Goal: Transaction & Acquisition: Purchase product/service

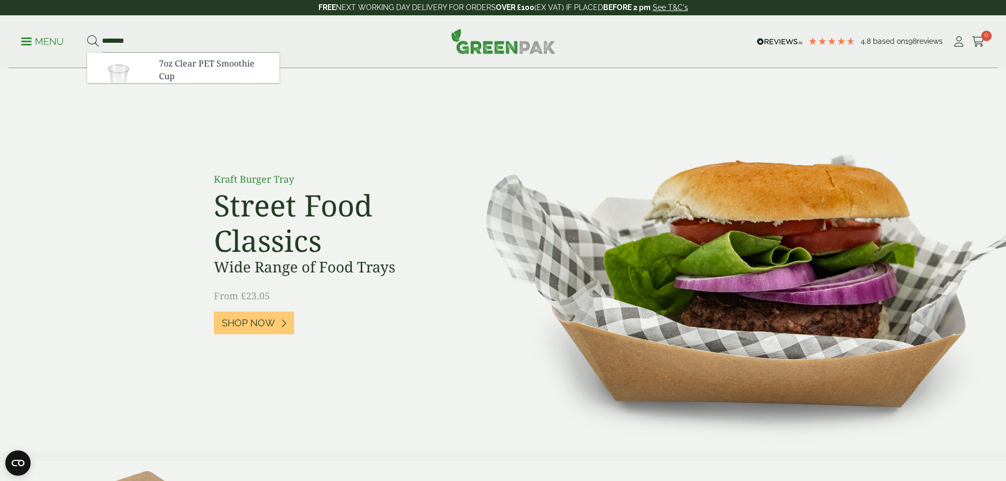
type input "********"
click at [87, 35] on button at bounding box center [93, 42] width 12 height 14
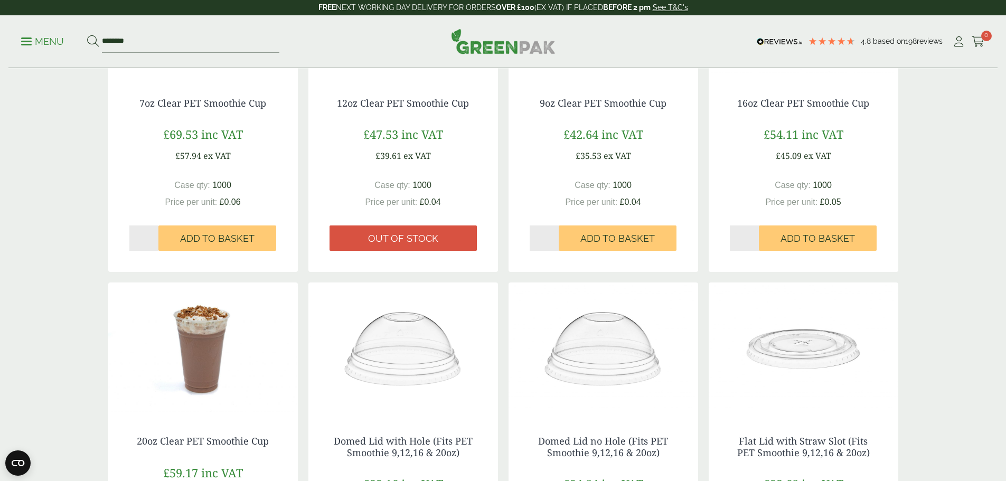
scroll to position [211, 0]
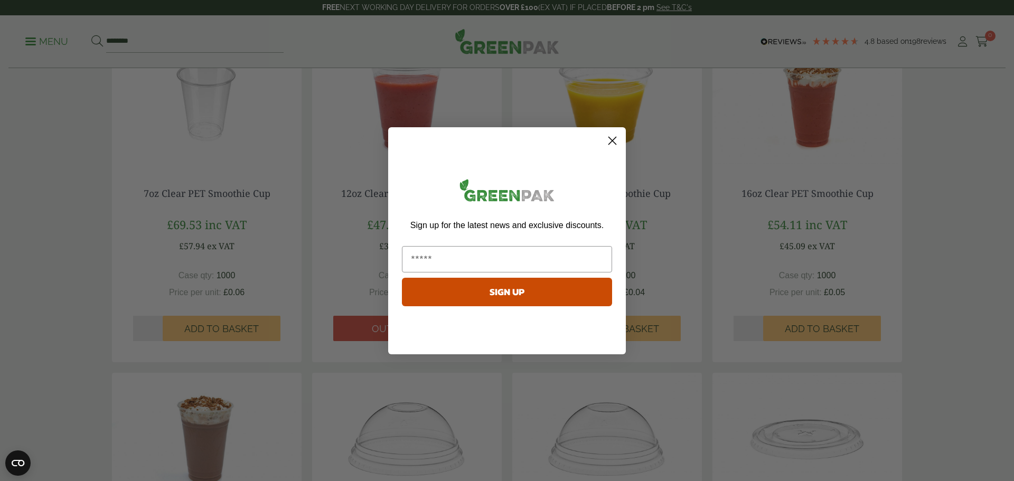
click at [610, 135] on circle "Close dialog" at bounding box center [612, 139] width 17 height 17
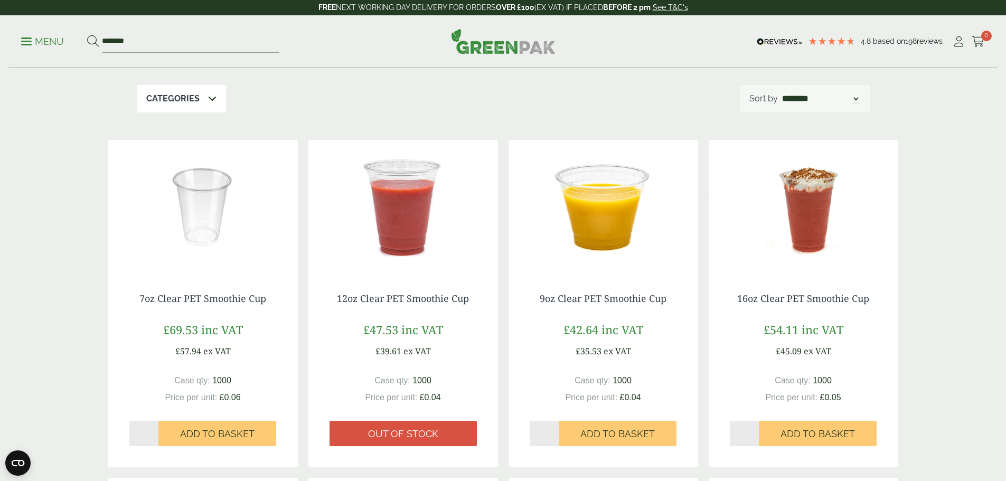
scroll to position [106, 0]
click at [107, 37] on input "********" at bounding box center [190, 42] width 177 height 22
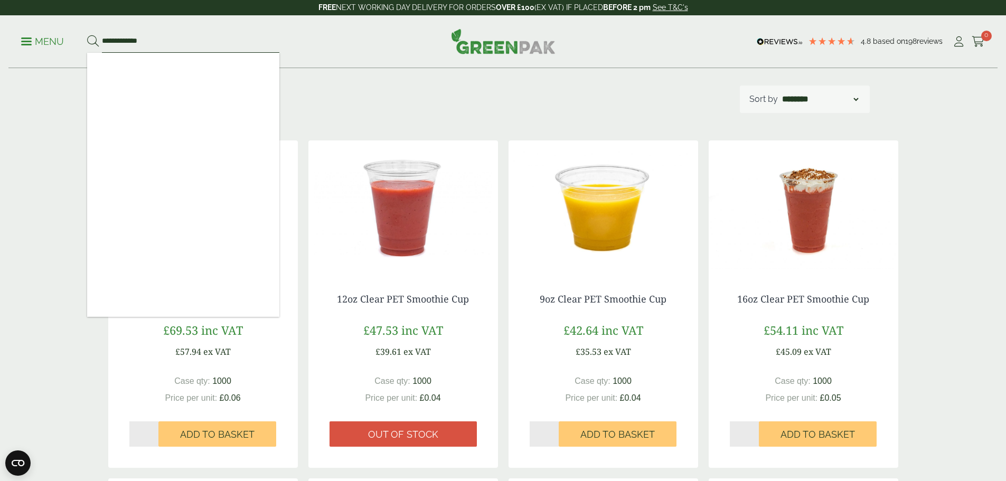
type input "**********"
click at [87, 35] on button at bounding box center [93, 42] width 12 height 14
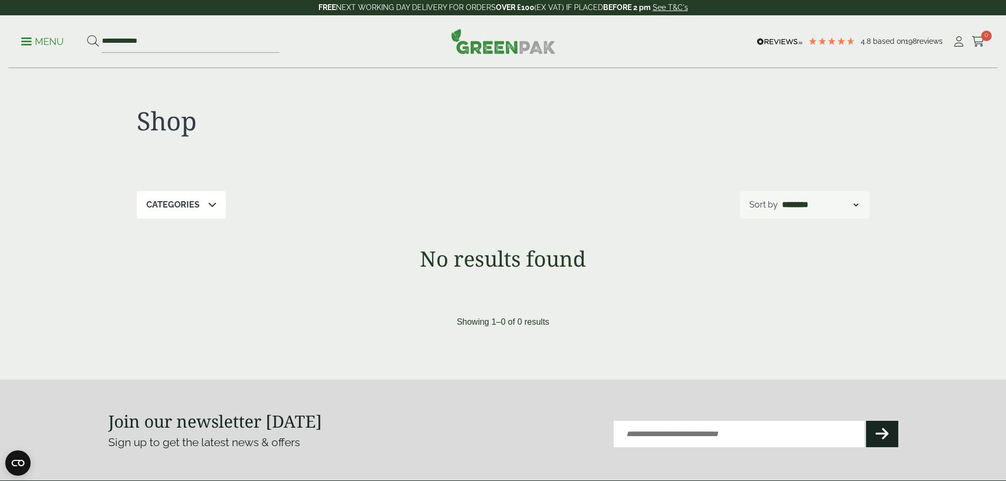
click at [947, 41] on div "4.8 Based on 198 reviews" at bounding box center [853, 42] width 199 height 16
click at [955, 41] on icon at bounding box center [958, 41] width 13 height 11
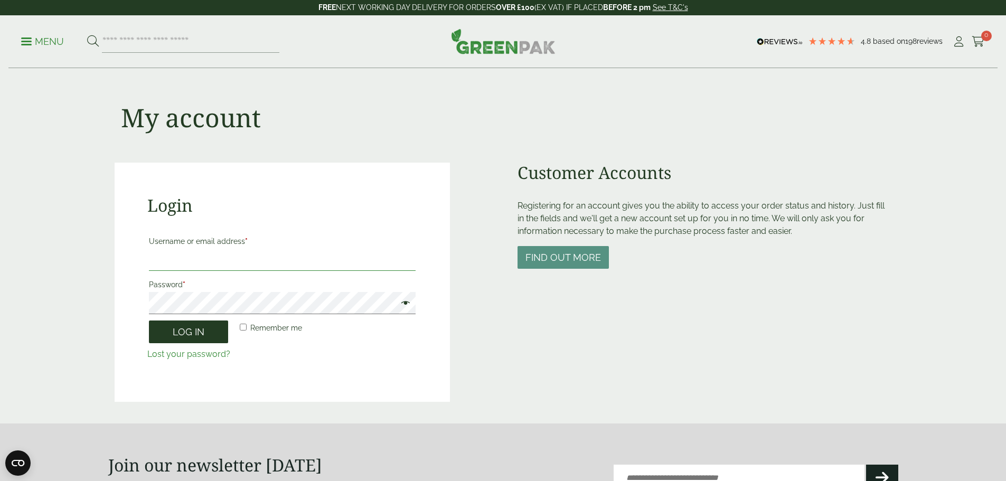
type input "**********"
click at [186, 328] on button "Log in" at bounding box center [188, 332] width 79 height 23
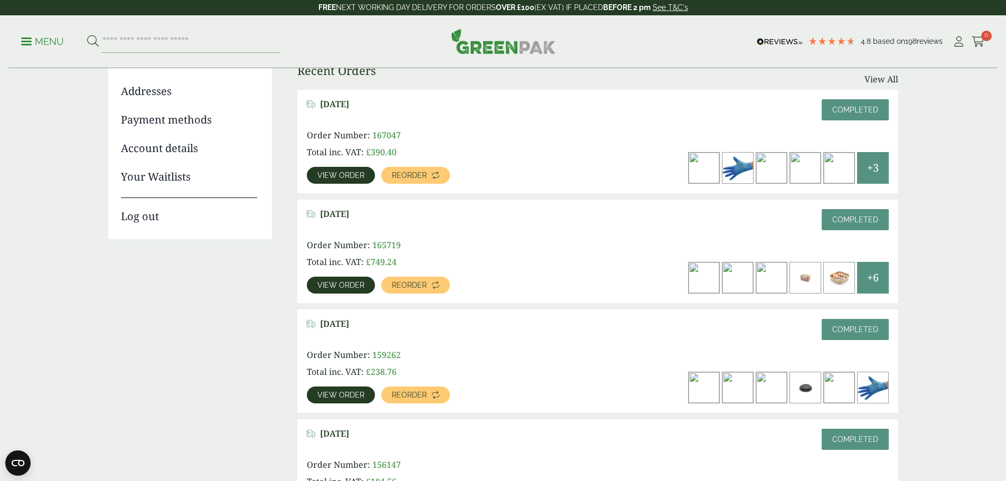
scroll to position [158, 0]
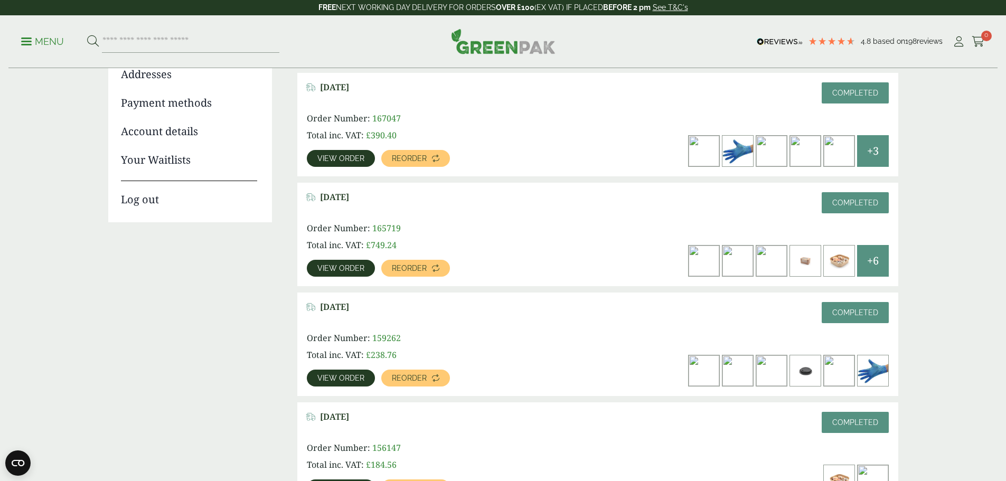
click at [364, 265] on span "View order" at bounding box center [340, 268] width 47 height 7
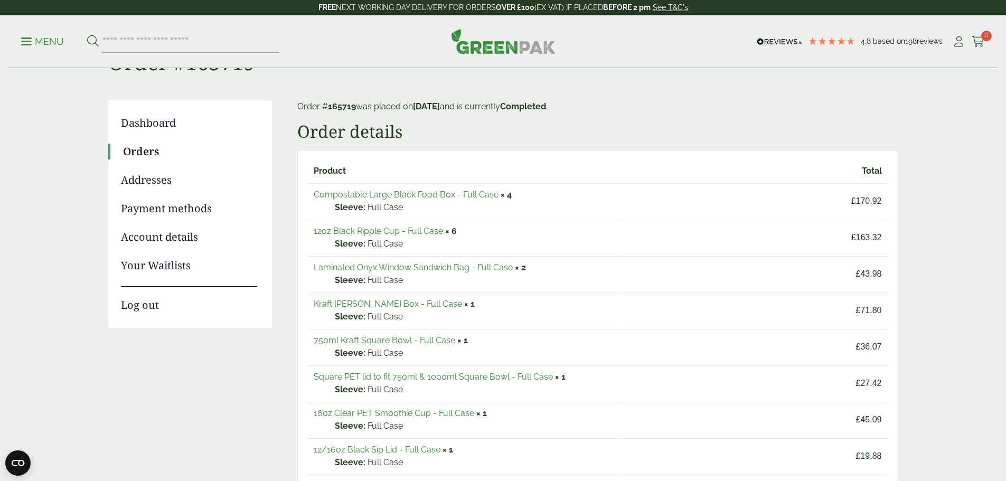
scroll to position [106, 0]
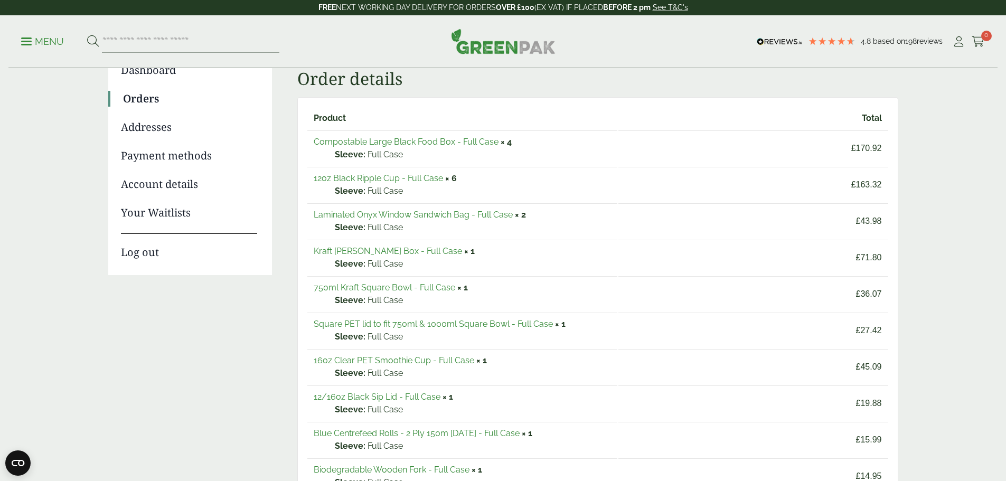
click at [389, 360] on link "16oz Clear PET Smoothie Cup - Full Case" at bounding box center [394, 360] width 161 height 10
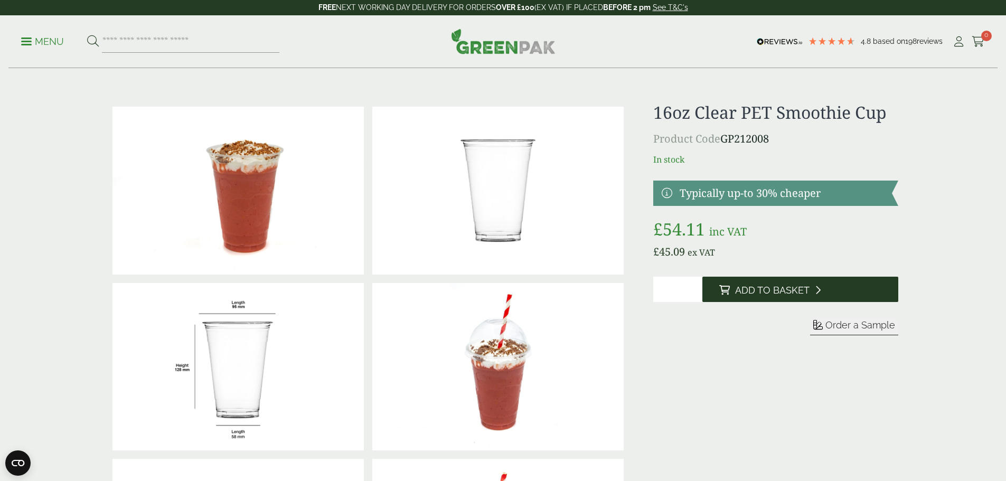
click at [748, 293] on span "Add to Basket" at bounding box center [772, 291] width 74 height 12
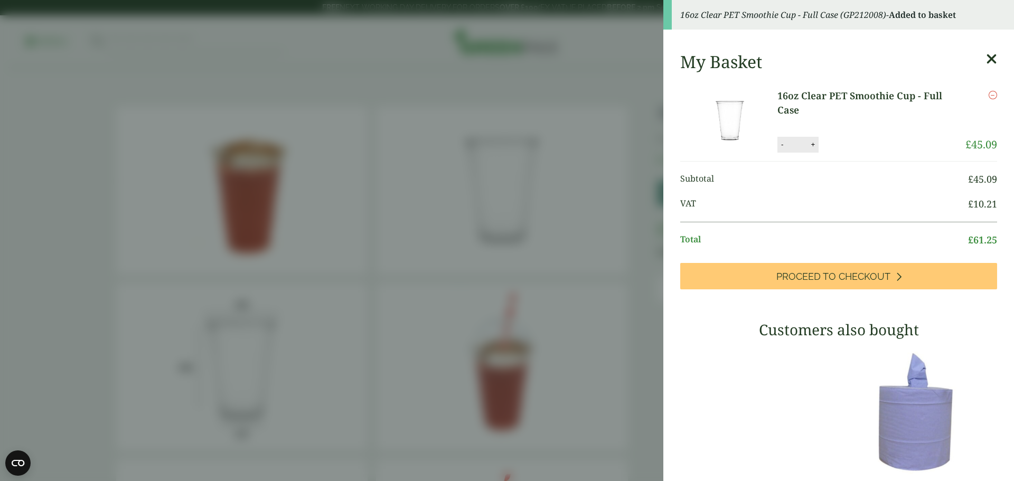
click at [634, 144] on aside "16oz Clear PET Smoothie Cup - Full Case (GP212008) - Added to basket My Basket …" at bounding box center [507, 240] width 1014 height 481
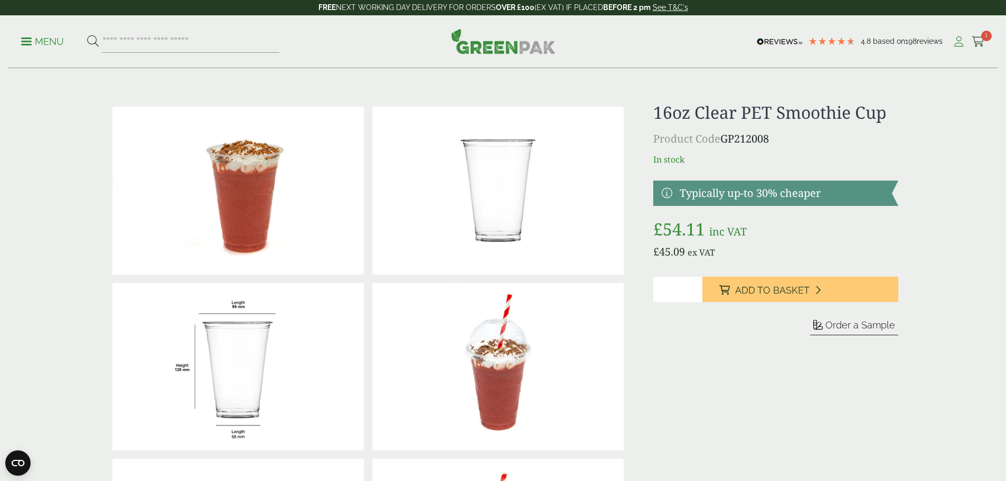
click at [952, 41] on icon at bounding box center [958, 41] width 13 height 11
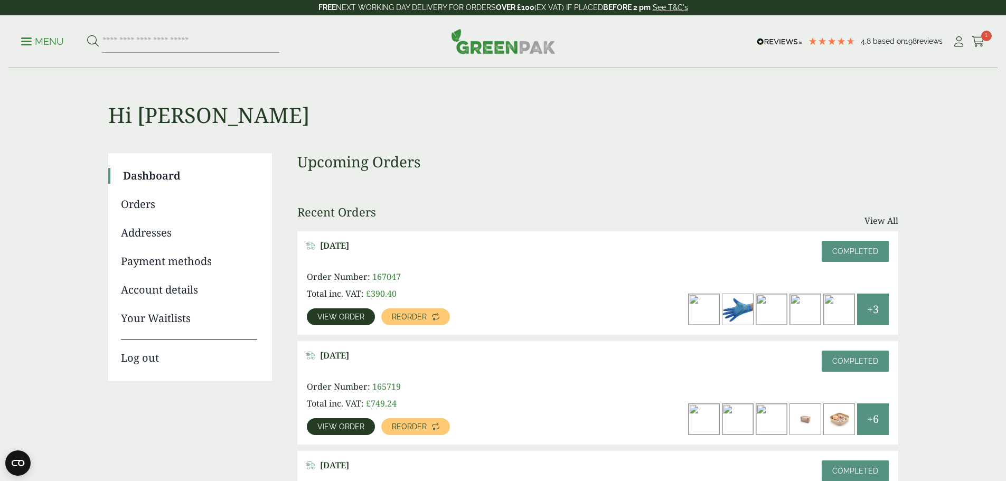
click at [375, 308] on link "View order" at bounding box center [341, 316] width 68 height 17
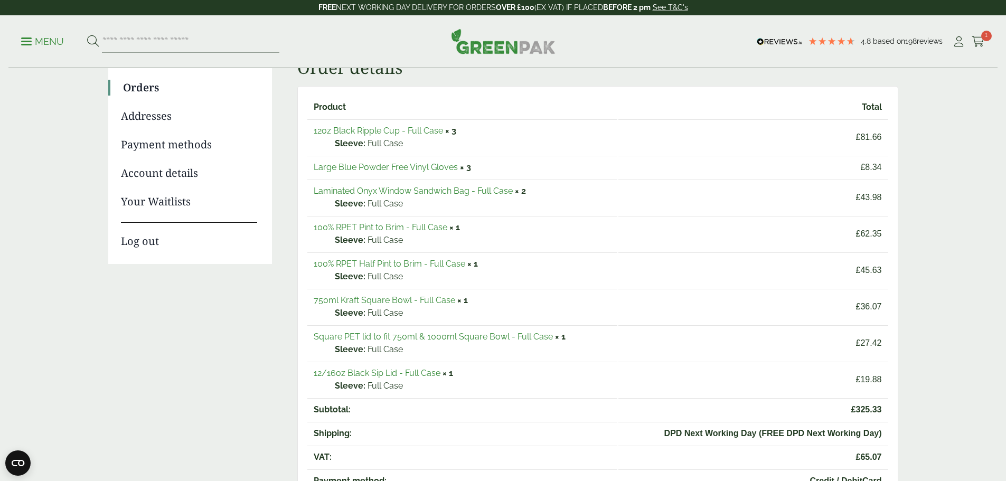
scroll to position [158, 0]
